Goal: Information Seeking & Learning: Learn about a topic

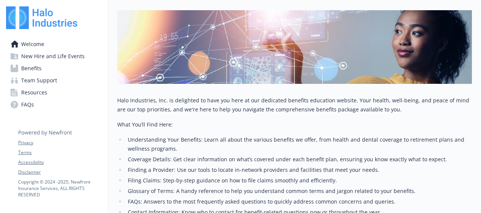
scroll to position [189, 0]
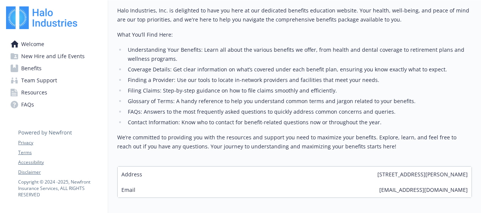
click at [53, 70] on link "Benefits" at bounding box center [54, 68] width 96 height 12
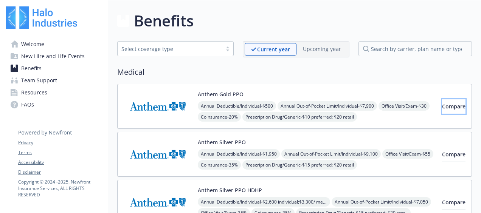
click at [442, 106] on span "Compare" at bounding box center [453, 106] width 23 height 7
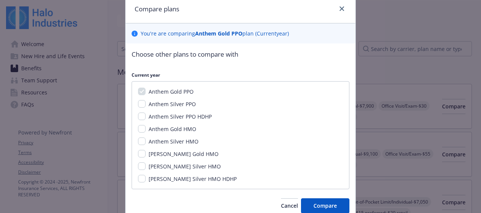
scroll to position [60, 0]
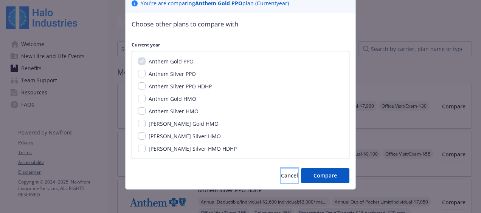
click at [281, 174] on span "Cancel" at bounding box center [289, 175] width 17 height 7
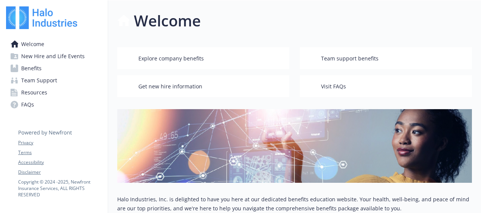
click at [36, 70] on span "Benefits" at bounding box center [31, 68] width 20 height 12
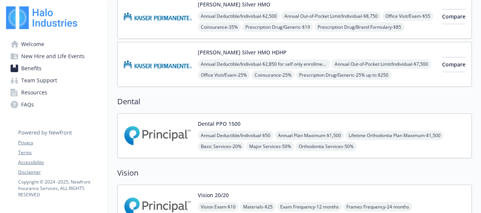
scroll to position [340, 0]
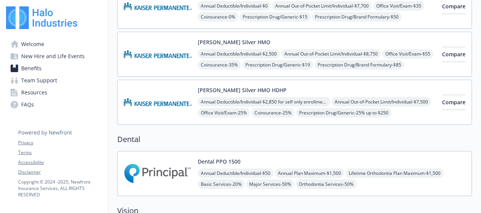
click at [227, 158] on button "Dental PPO 1500" at bounding box center [219, 162] width 43 height 8
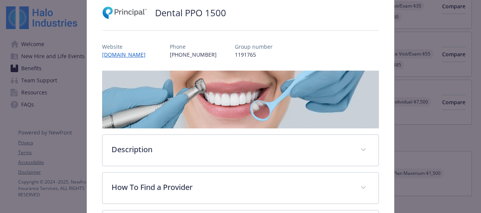
scroll to position [136, 0]
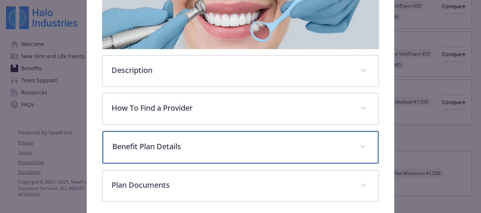
click at [185, 148] on p "Benefit Plan Details" at bounding box center [231, 146] width 238 height 11
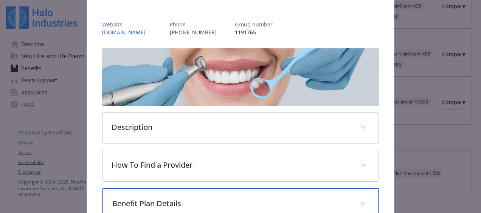
scroll to position [78, 0]
